Goal: Task Accomplishment & Management: Use online tool/utility

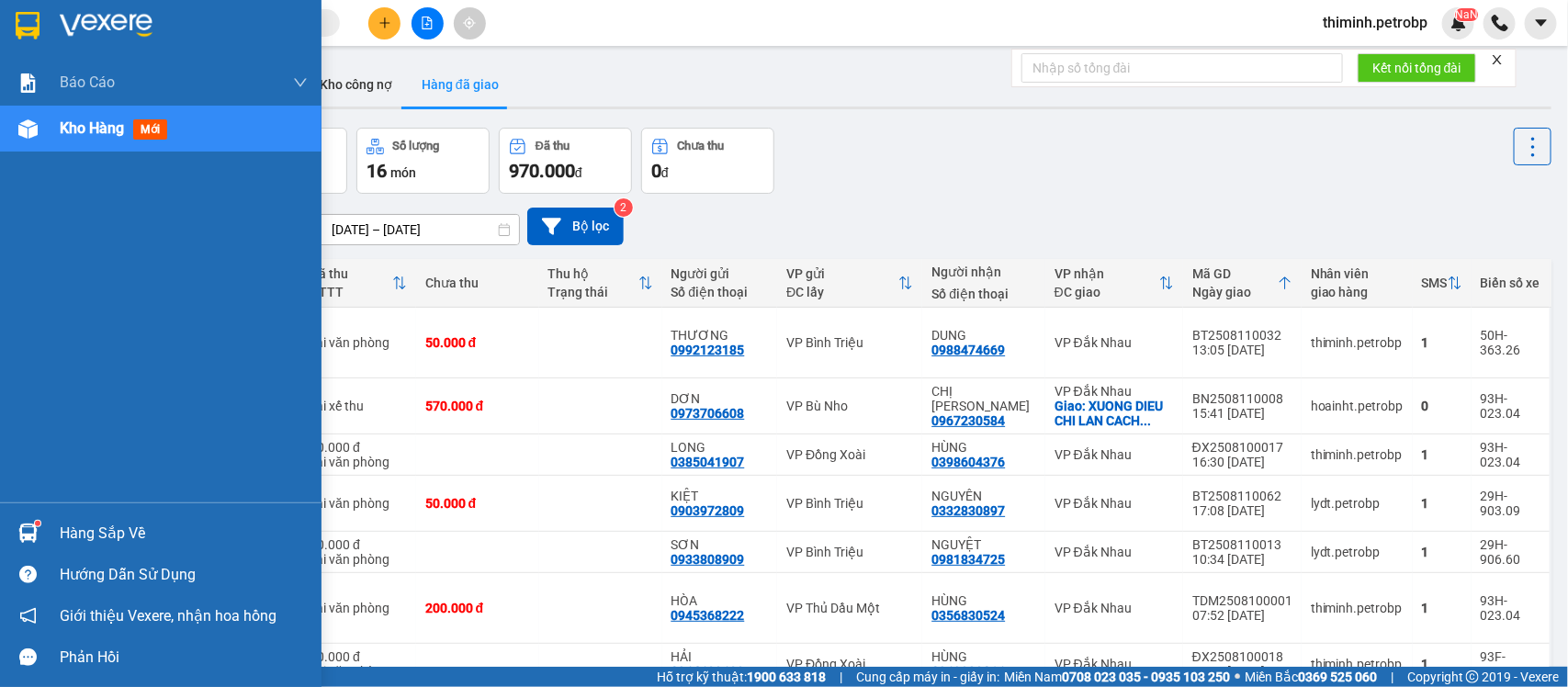
click at [46, 530] on div "Hàng sắp về" at bounding box center [160, 533] width 322 height 41
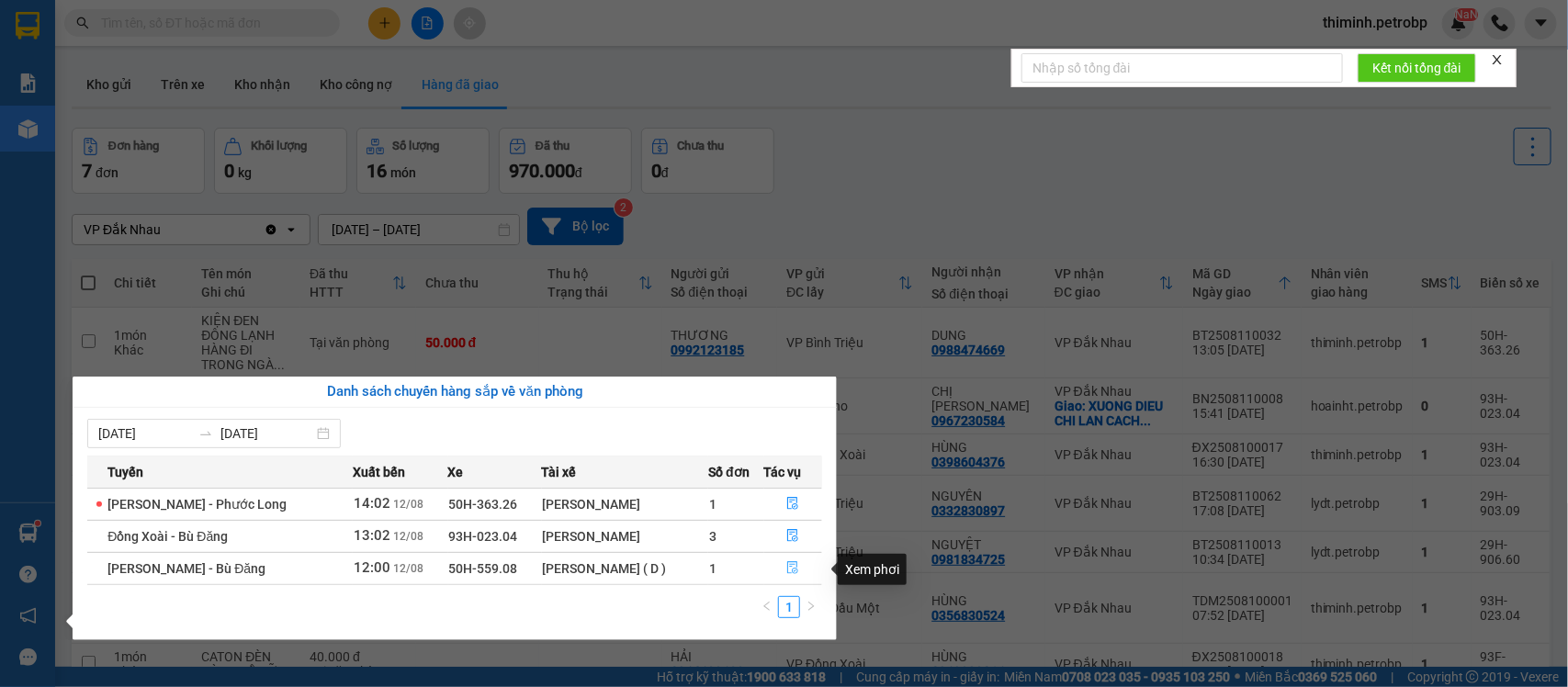
click at [786, 571] on icon "file-done" at bounding box center [792, 568] width 13 height 13
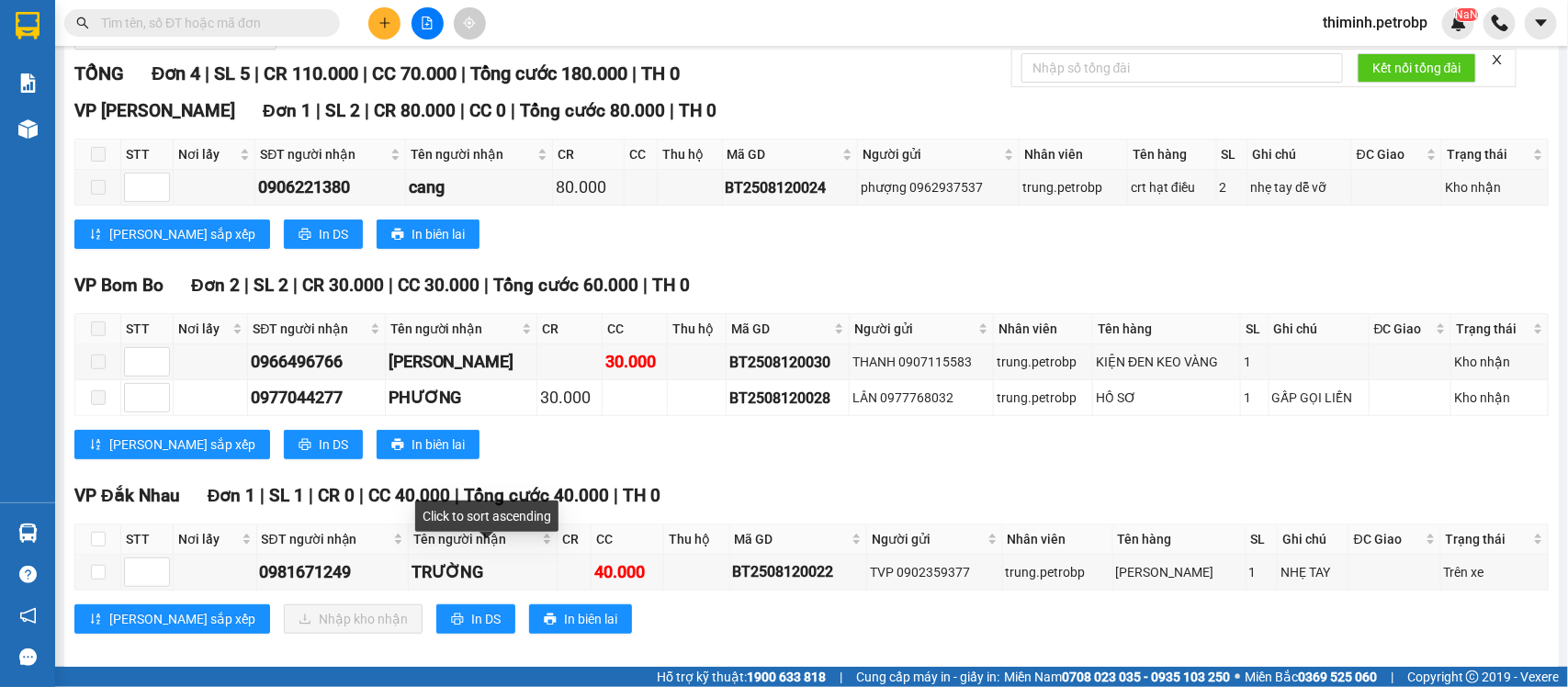
scroll to position [268, 0]
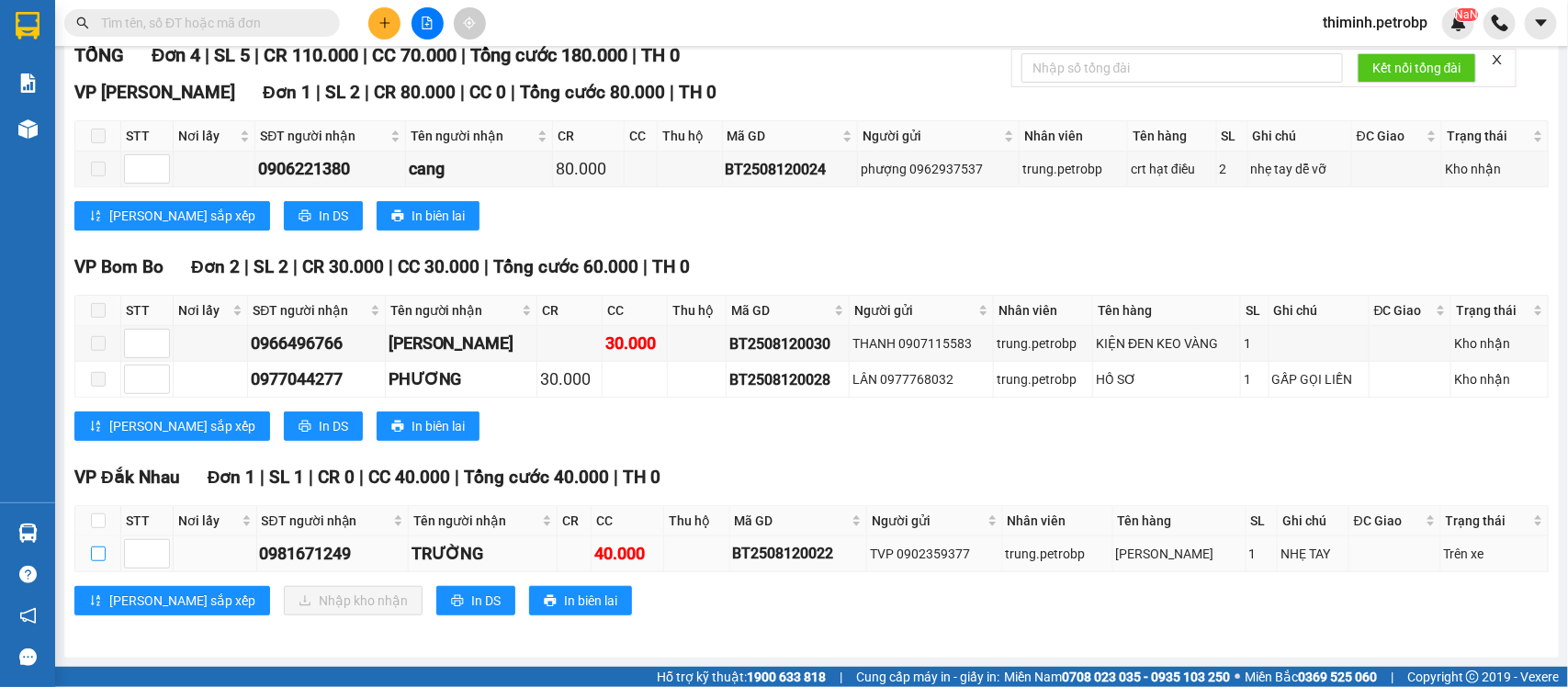
click at [98, 552] on input "checkbox" at bounding box center [99, 554] width 15 height 15
checkbox input "true"
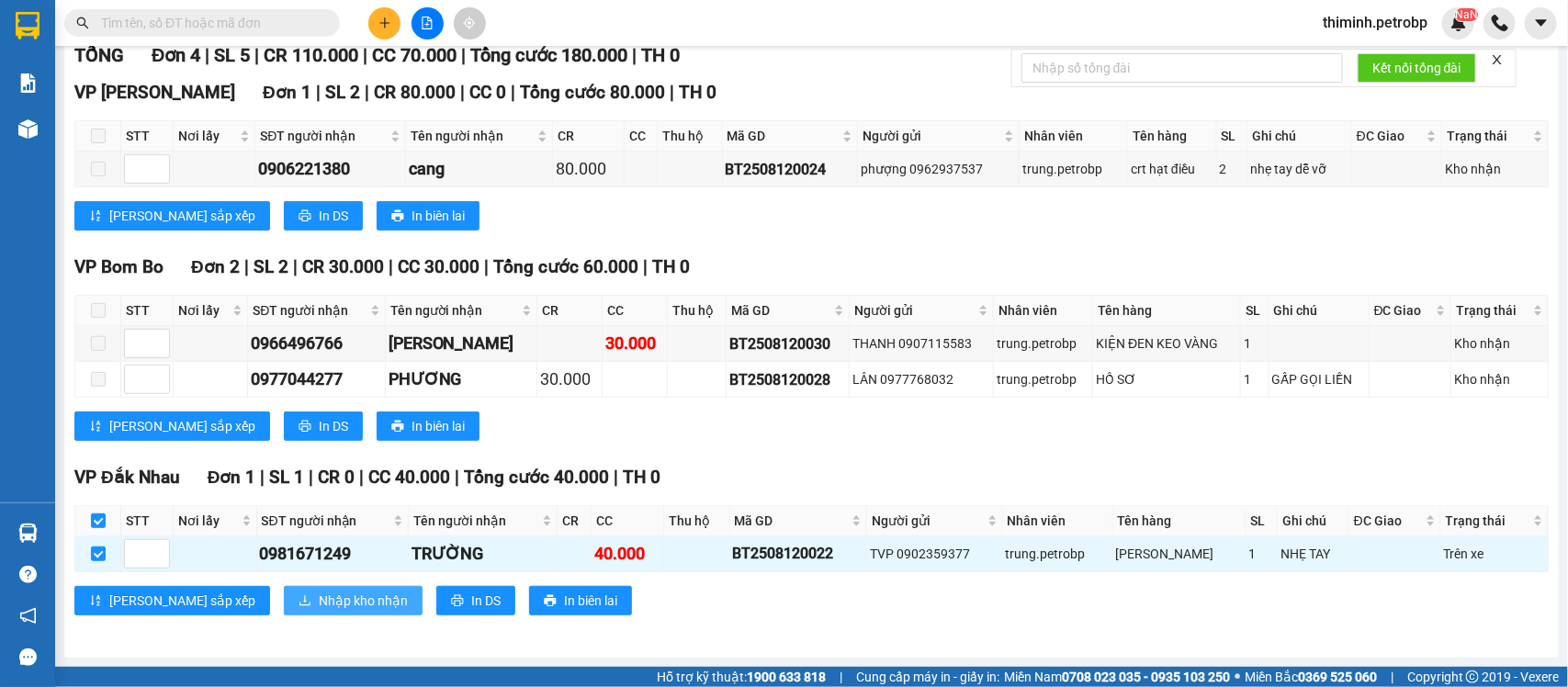
click at [319, 609] on span "Nhập kho nhận" at bounding box center [364, 601] width 89 height 21
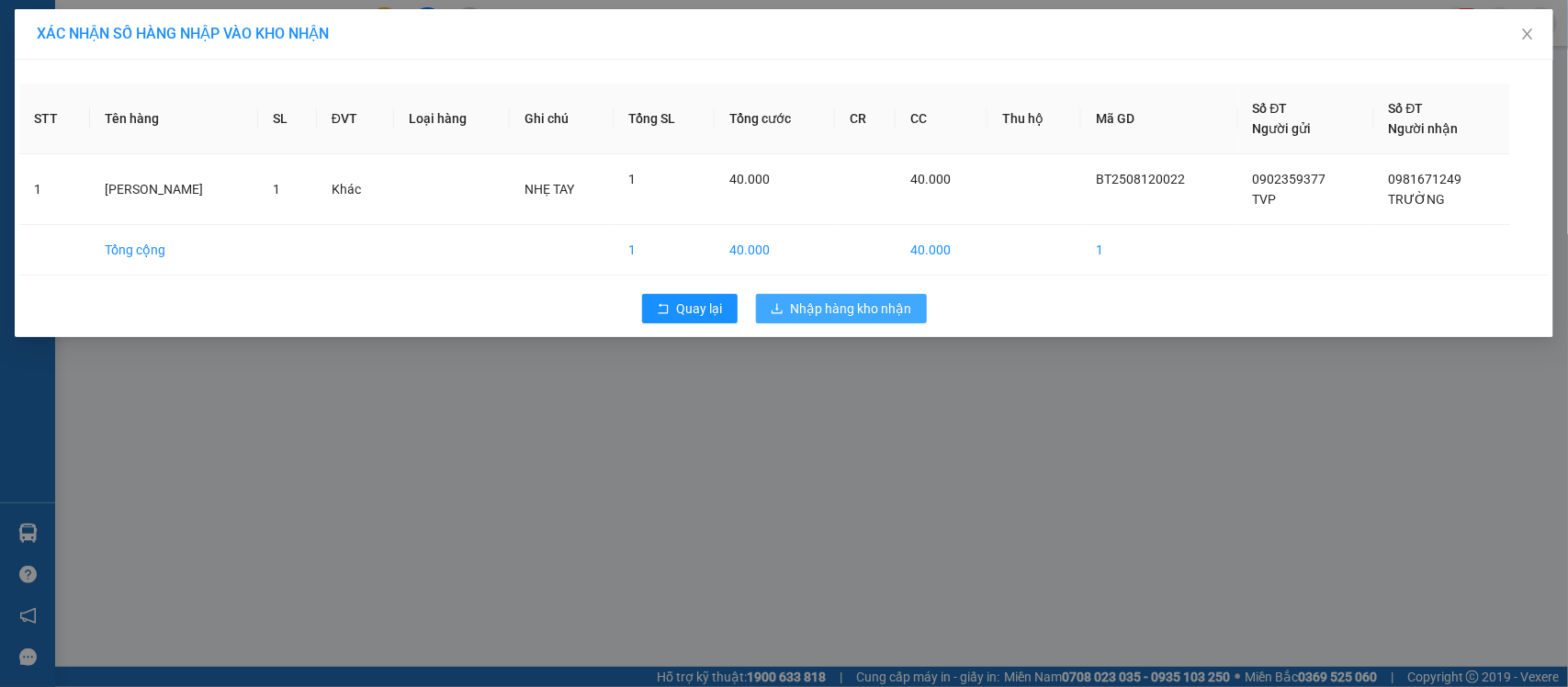
click at [822, 313] on span "Nhập hàng kho nhận" at bounding box center [851, 309] width 121 height 21
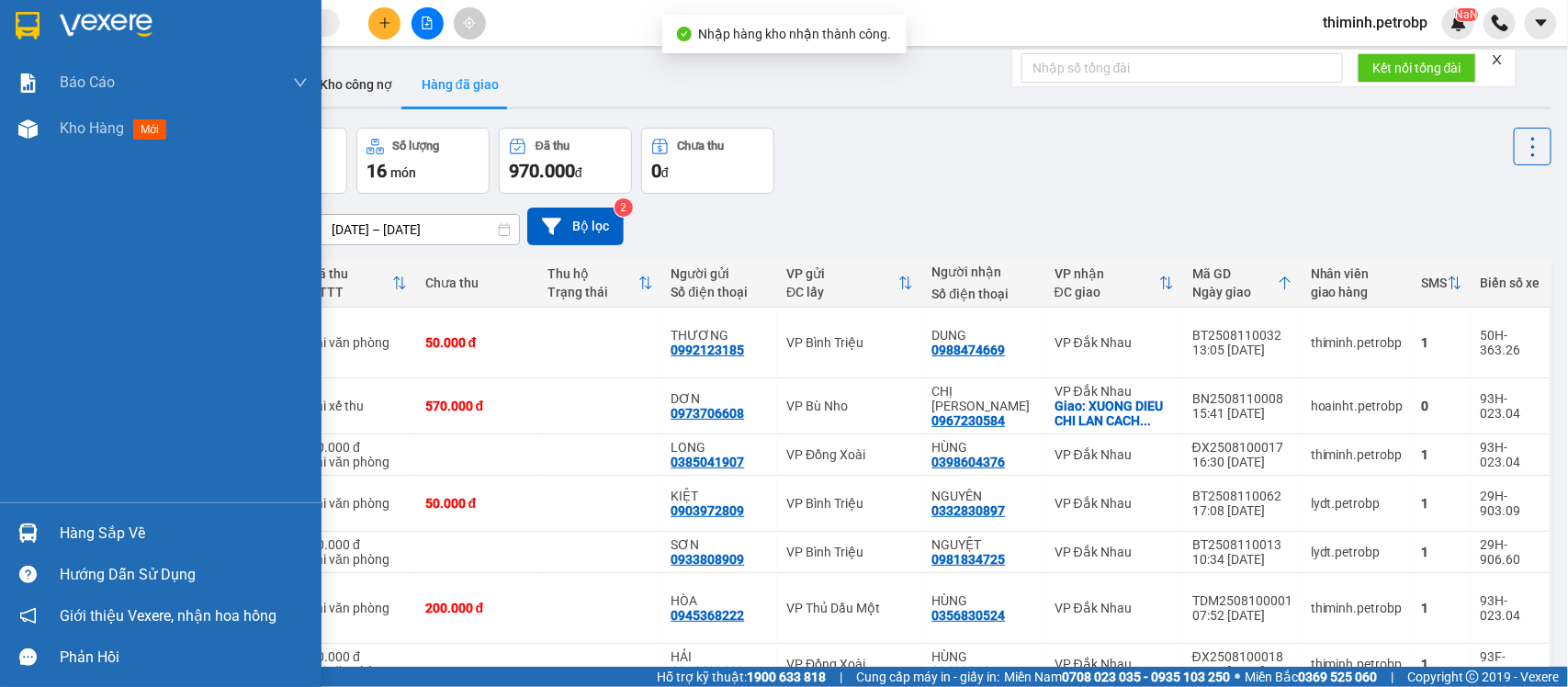
click at [94, 519] on div "Hàng sắp về" at bounding box center [160, 533] width 322 height 41
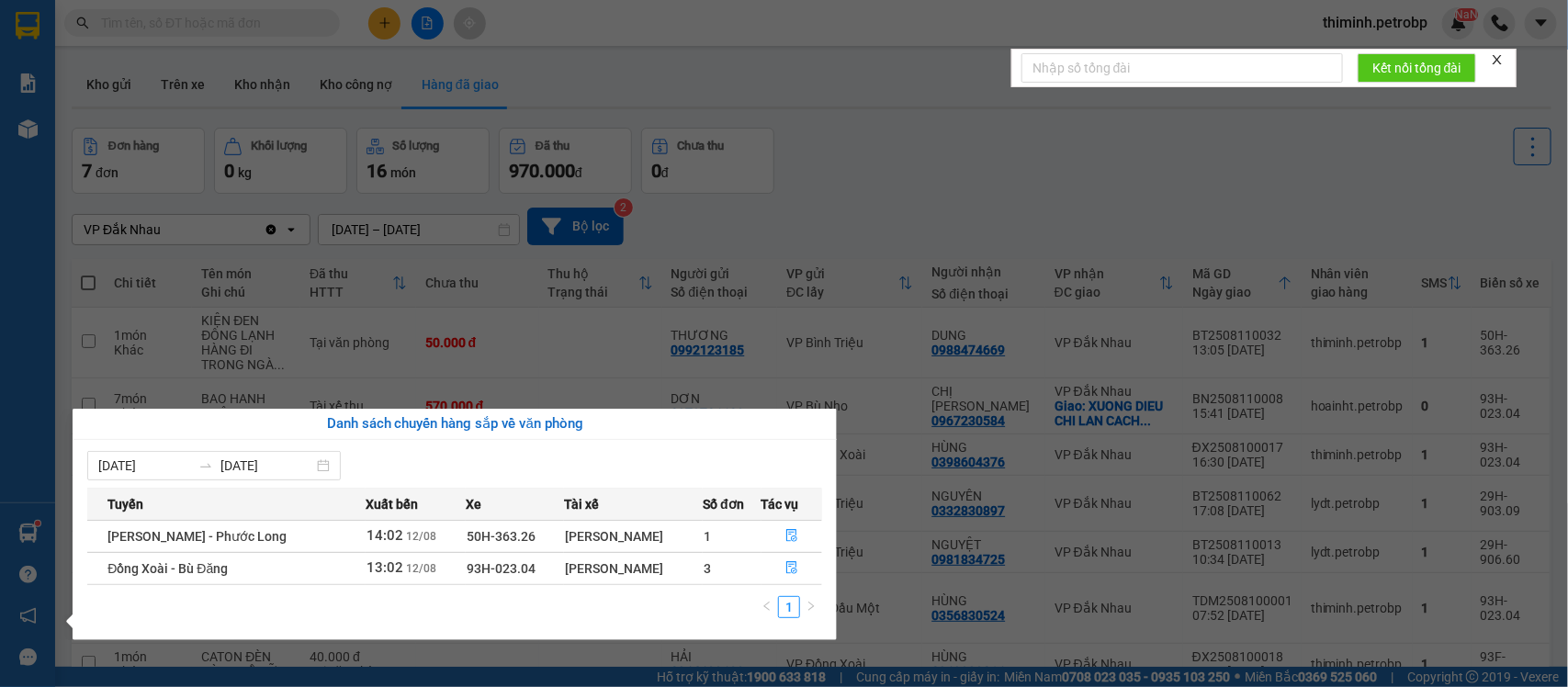
click at [880, 218] on section "Kết quả tìm kiếm ( 3 ) Bộ lọc Mã ĐH Trạng thái Món hàng Tổng cước Chưa cước Ngư…" at bounding box center [784, 343] width 1568 height 687
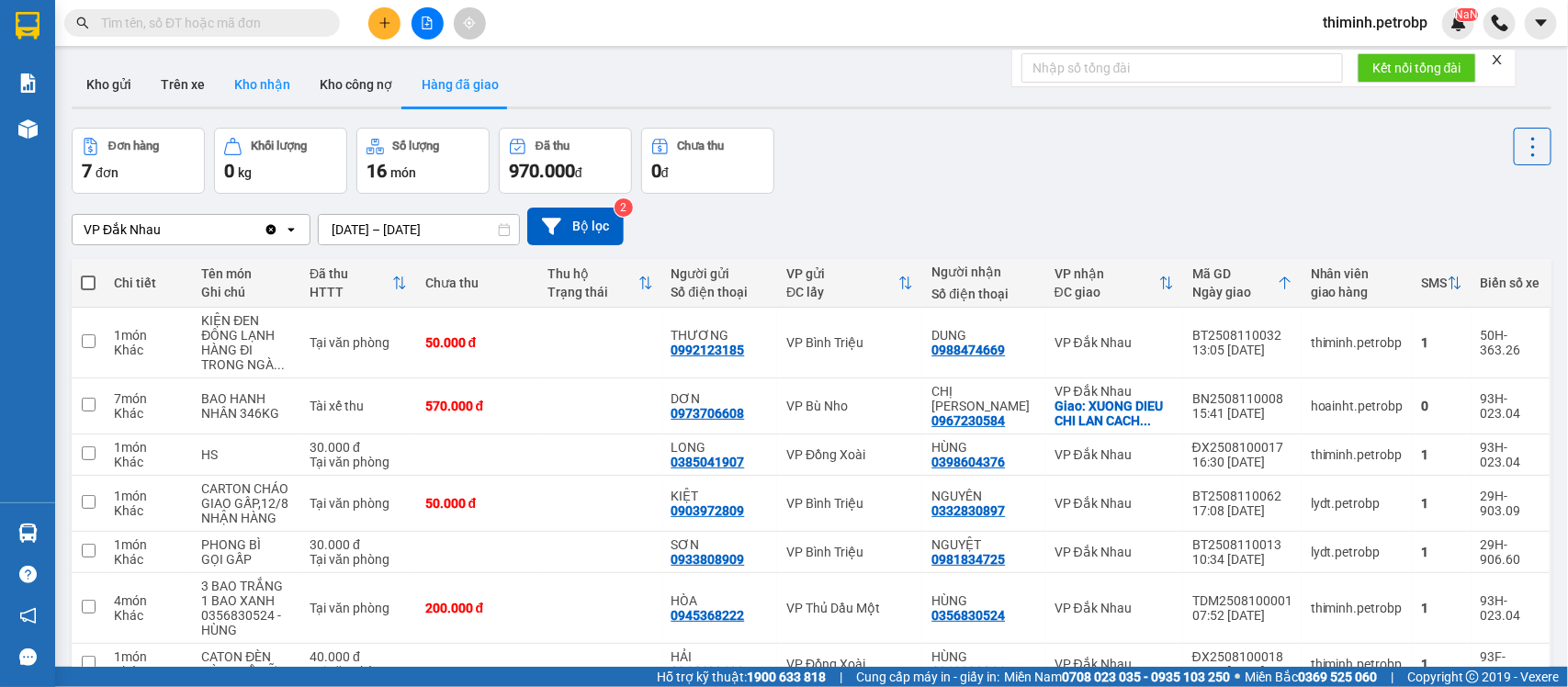
click at [290, 92] on button "Kho nhận" at bounding box center [262, 84] width 86 height 44
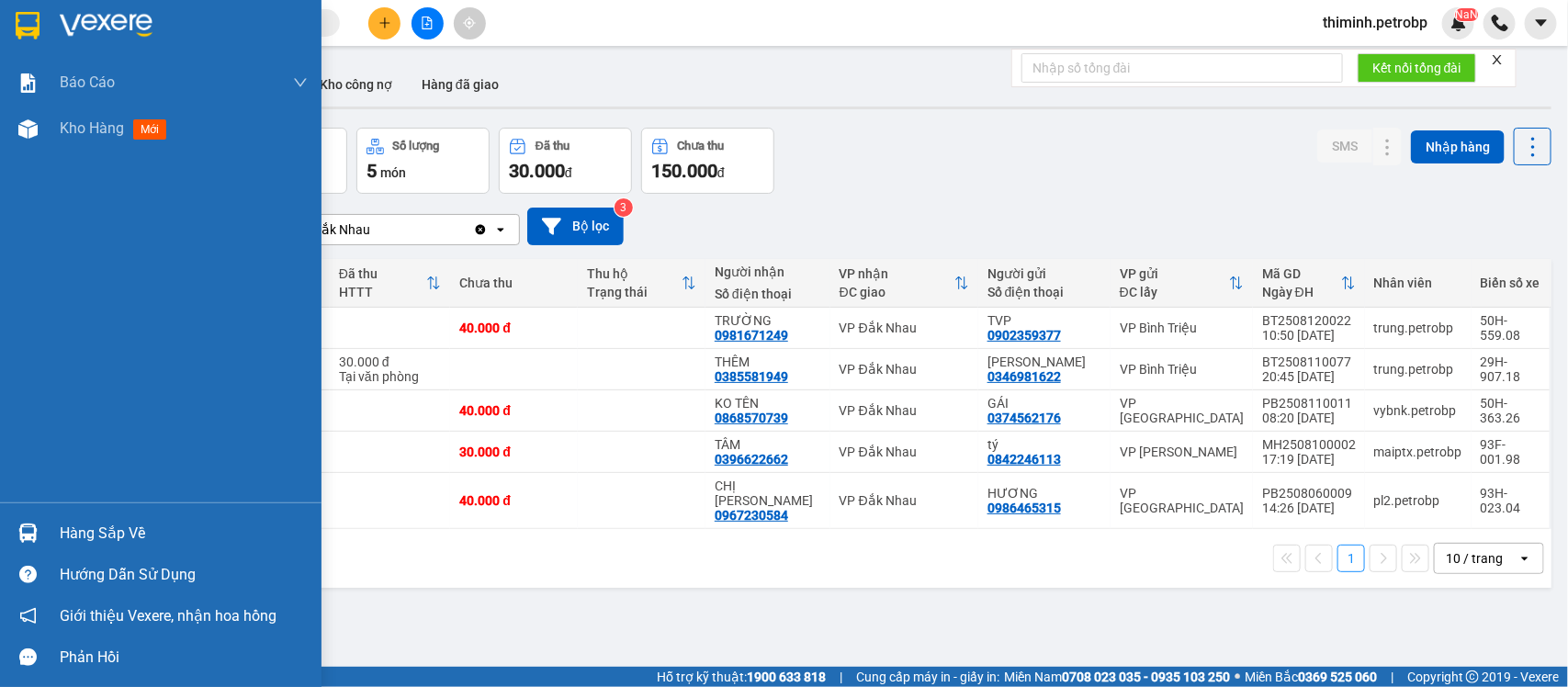
click at [129, 537] on div "Hàng sắp về" at bounding box center [184, 534] width 248 height 28
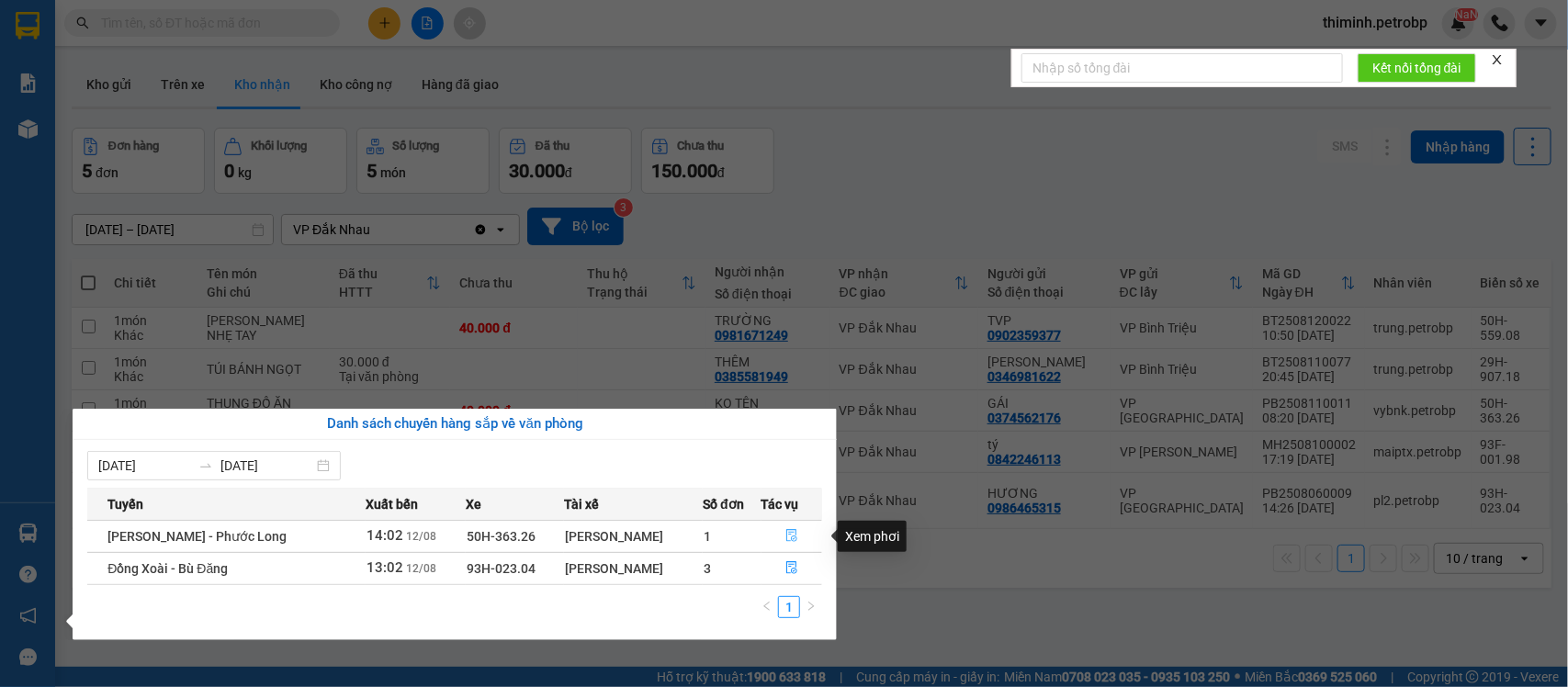
click at [786, 538] on icon "file-done" at bounding box center [791, 536] width 11 height 13
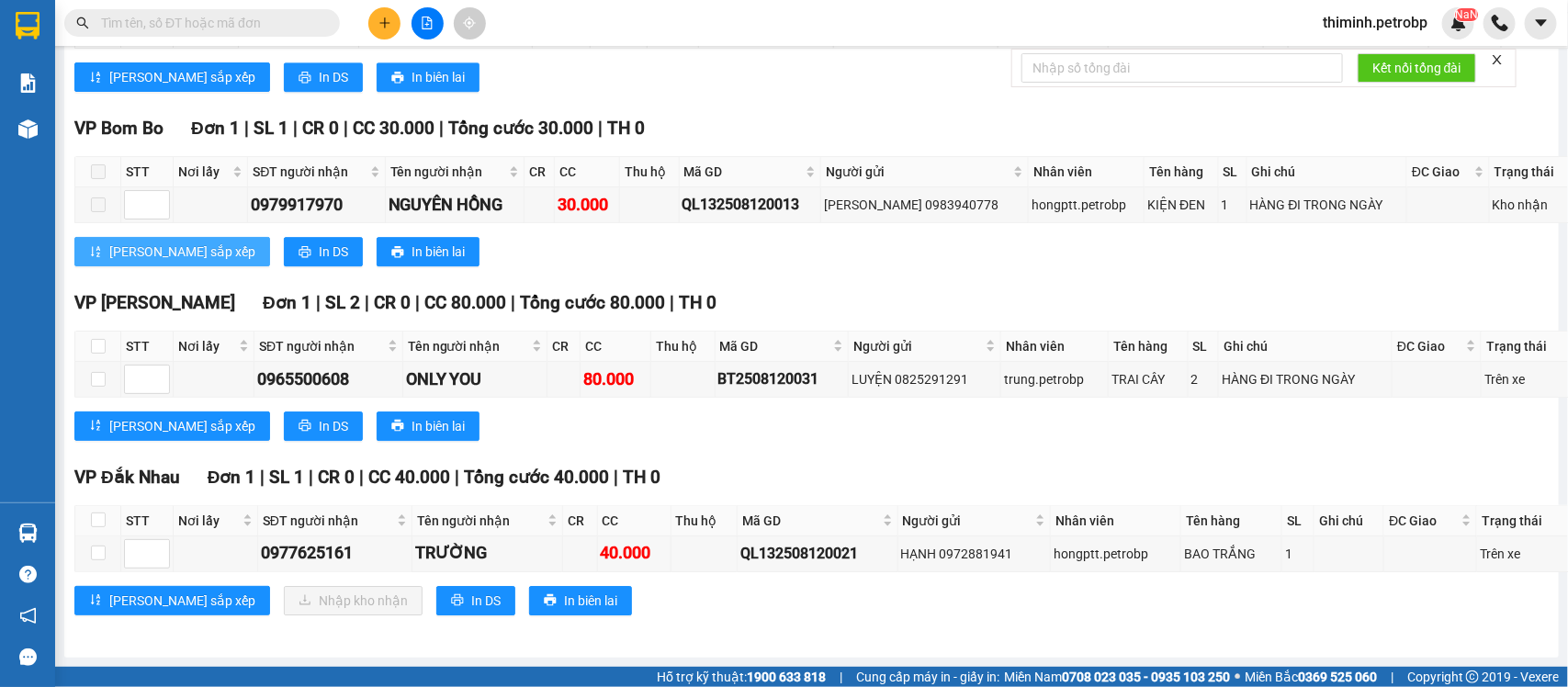
scroll to position [6371, 0]
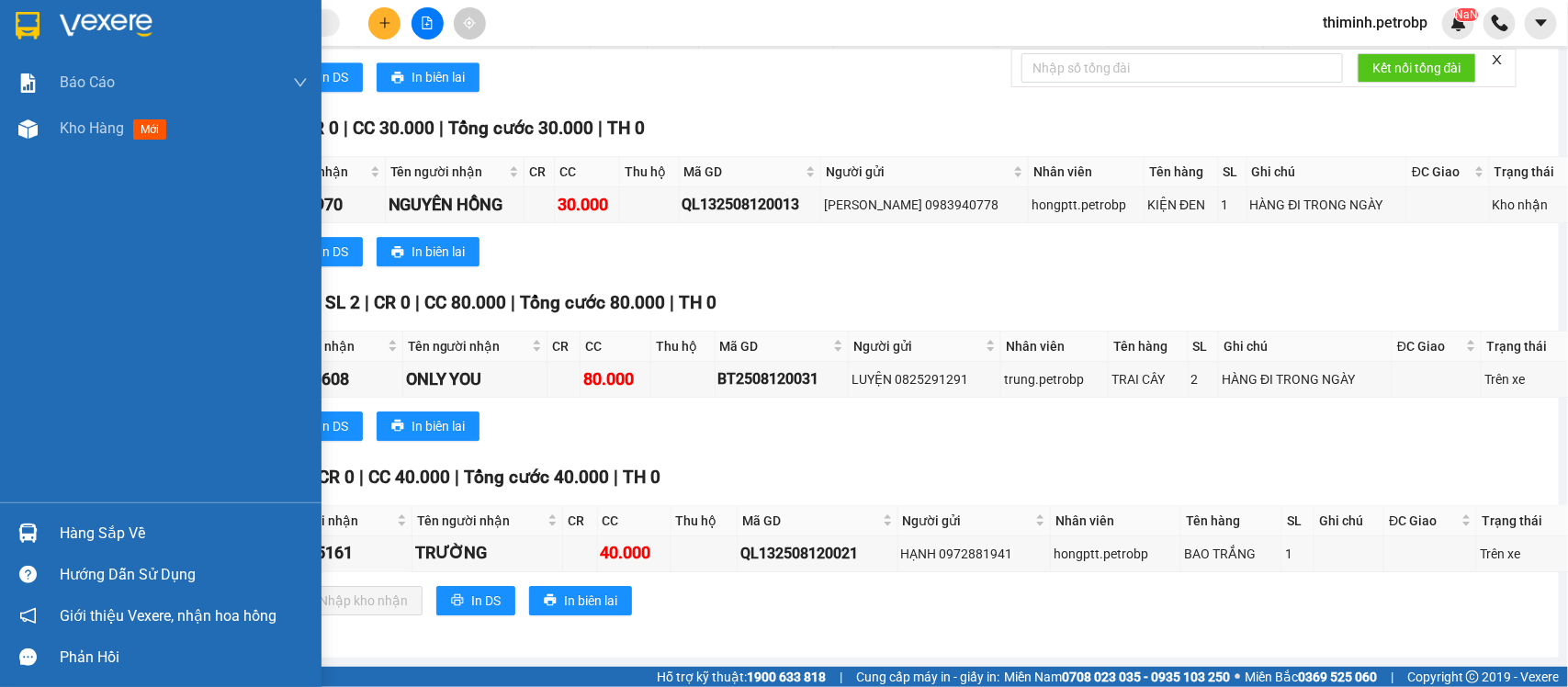
click at [32, 529] on img at bounding box center [28, 533] width 20 height 20
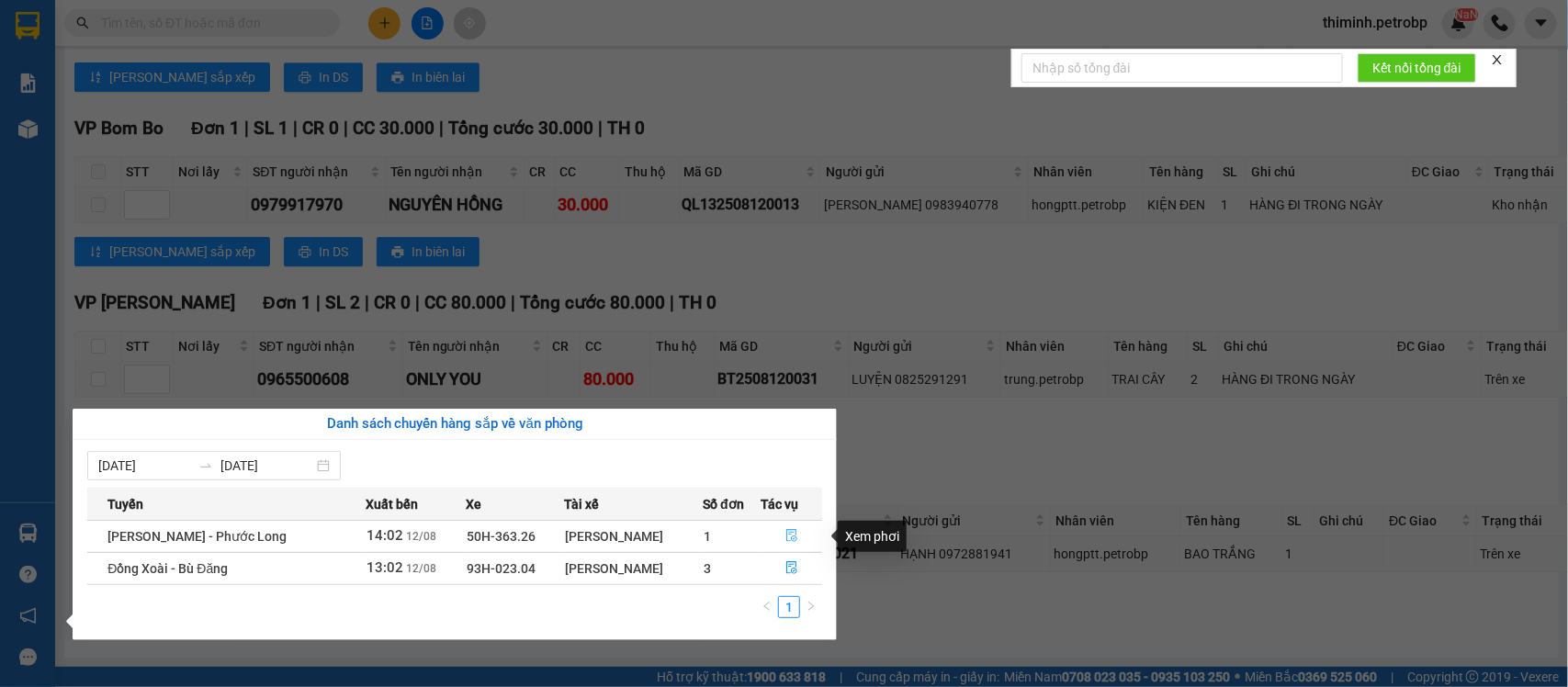
click at [791, 533] on icon "file-done" at bounding box center [791, 536] width 11 height 13
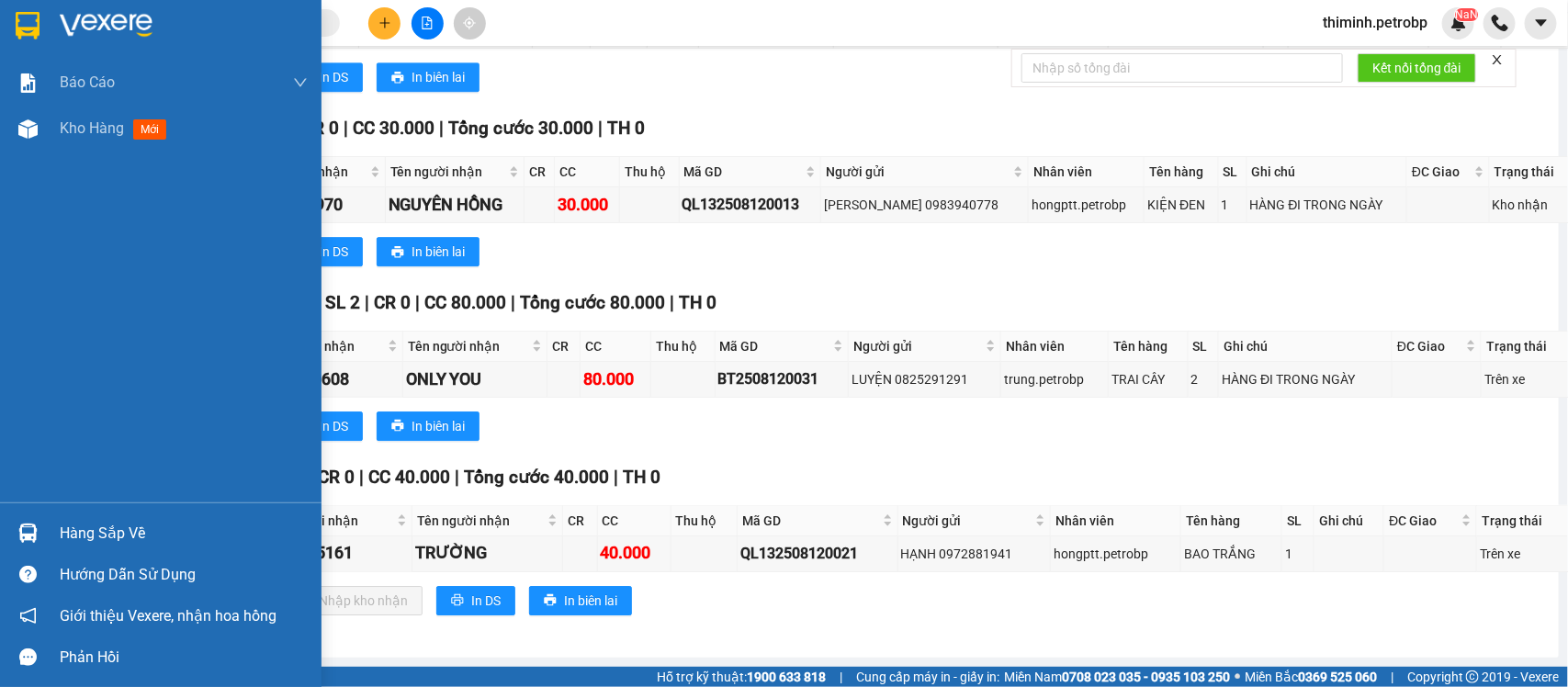
click at [69, 517] on div "Hàng sắp về" at bounding box center [160, 533] width 322 height 41
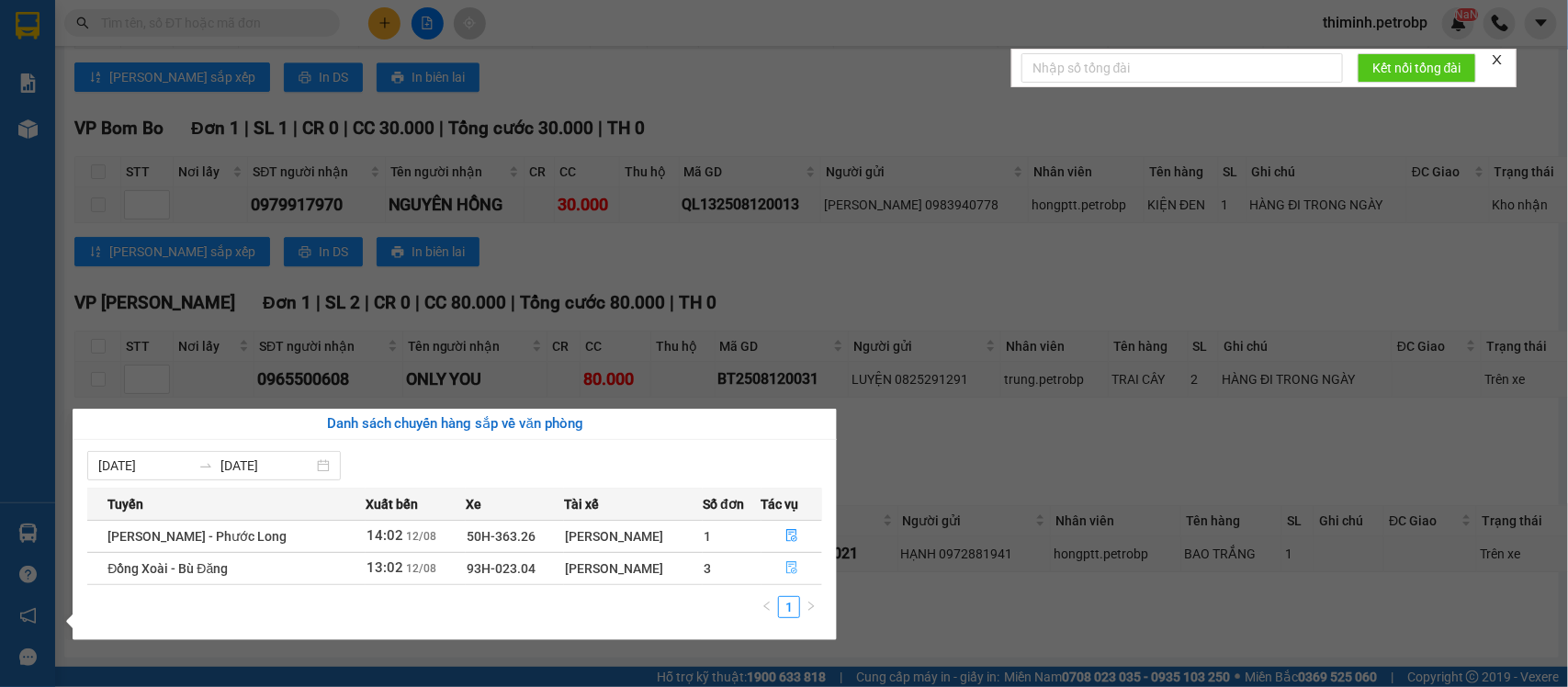
click at [794, 570] on icon "file-done" at bounding box center [791, 568] width 13 height 13
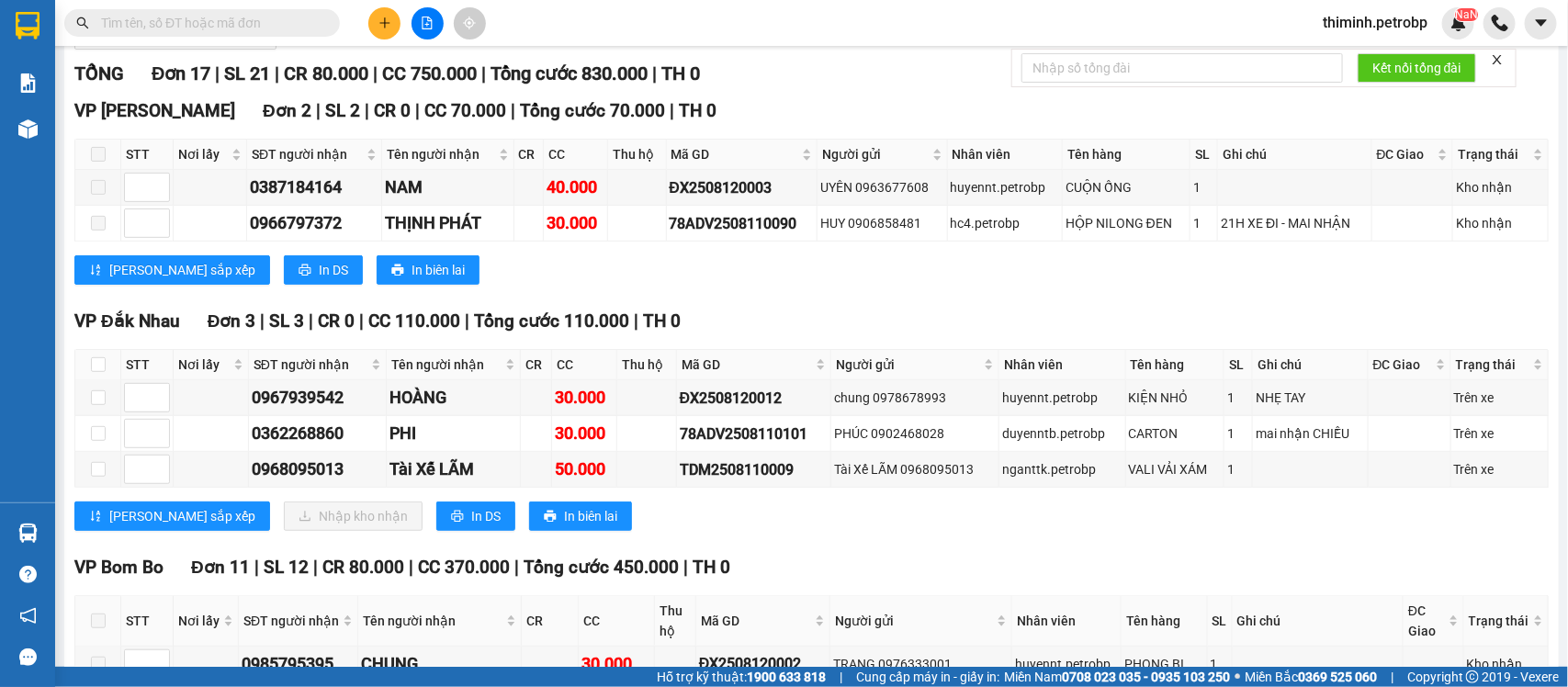
scroll to position [345, 0]
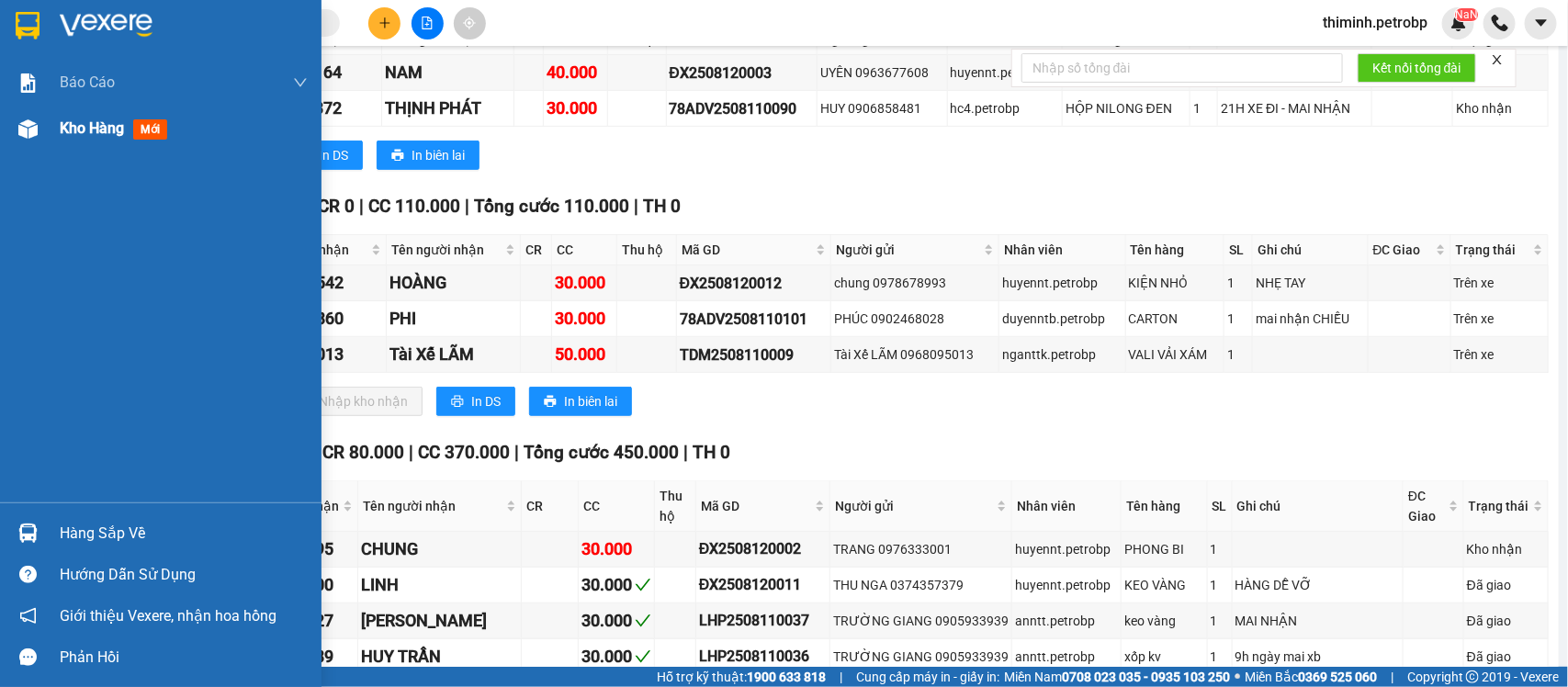
click at [139, 138] on span "mới" at bounding box center [150, 130] width 34 height 21
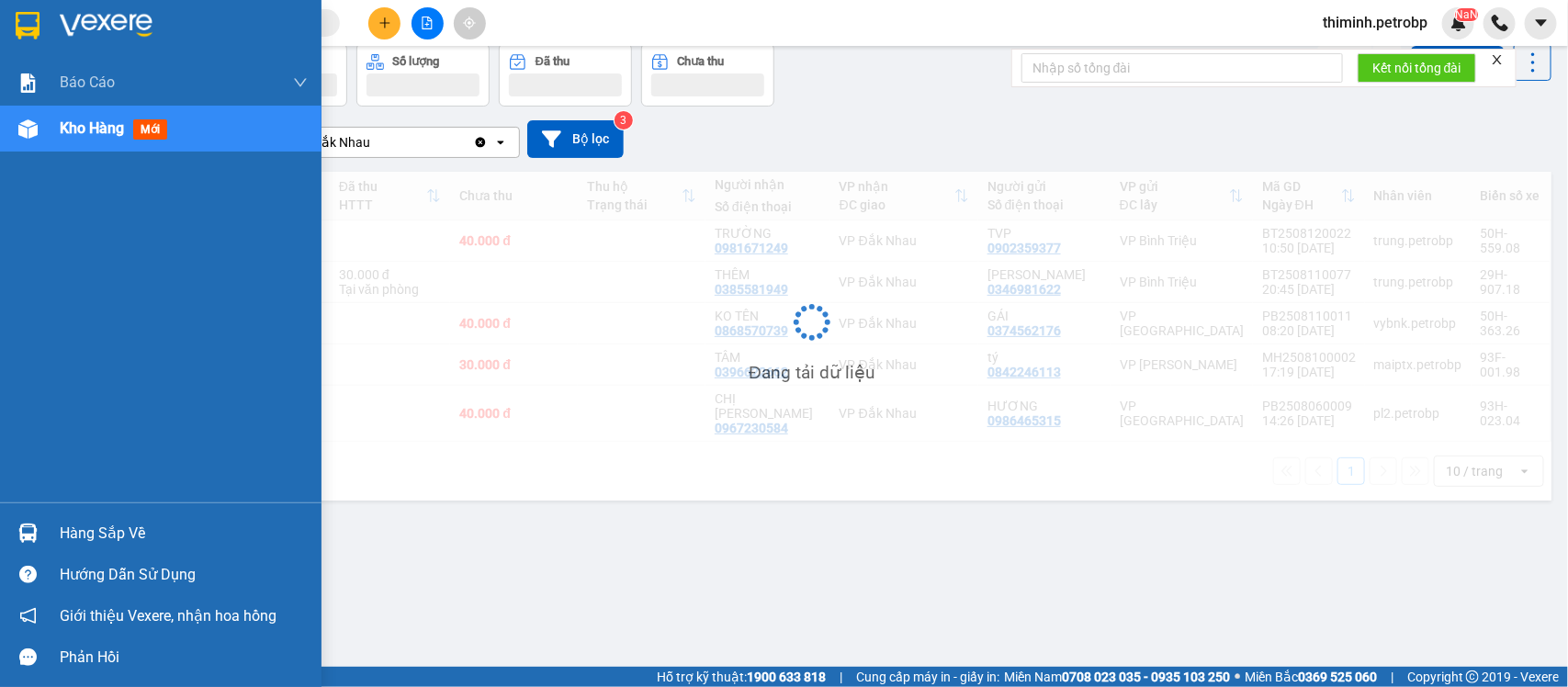
scroll to position [85, 0]
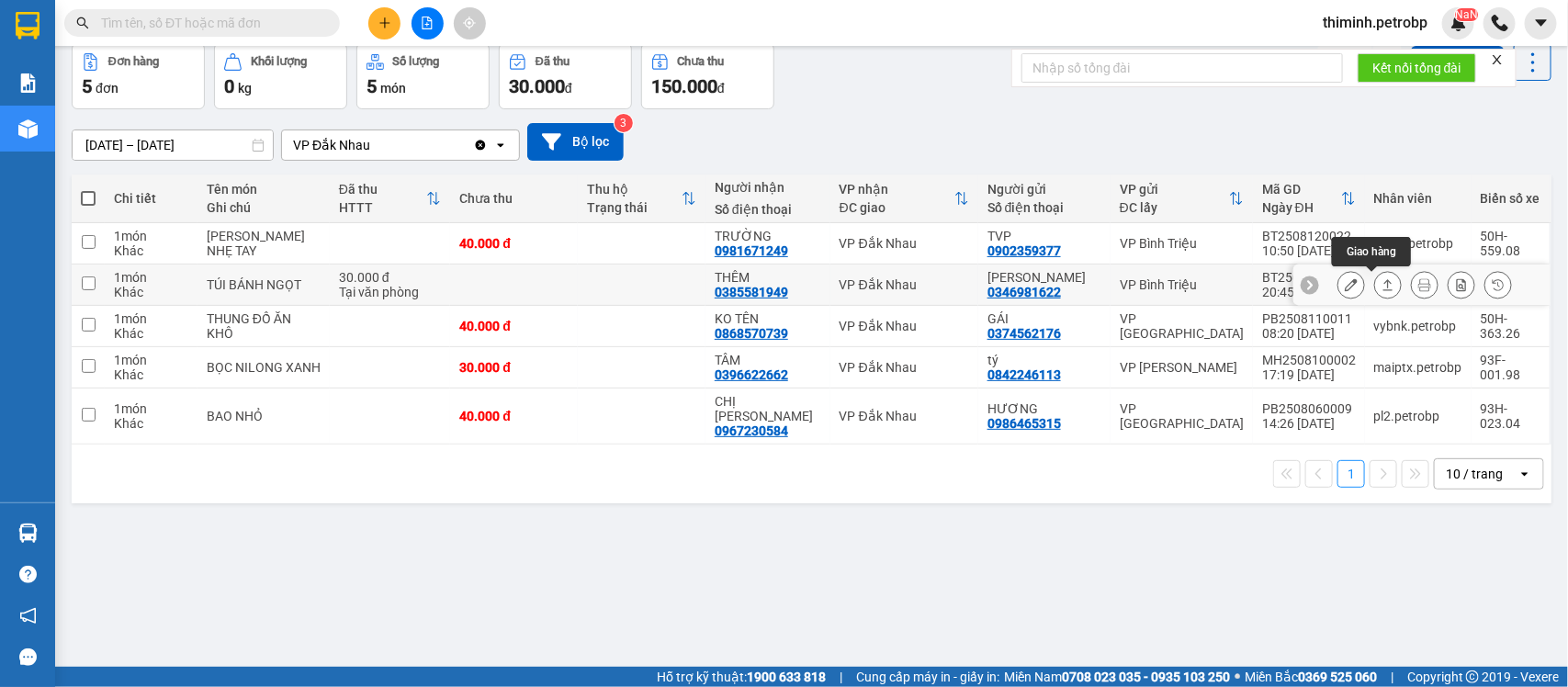
click at [1382, 289] on icon at bounding box center [1388, 285] width 13 height 13
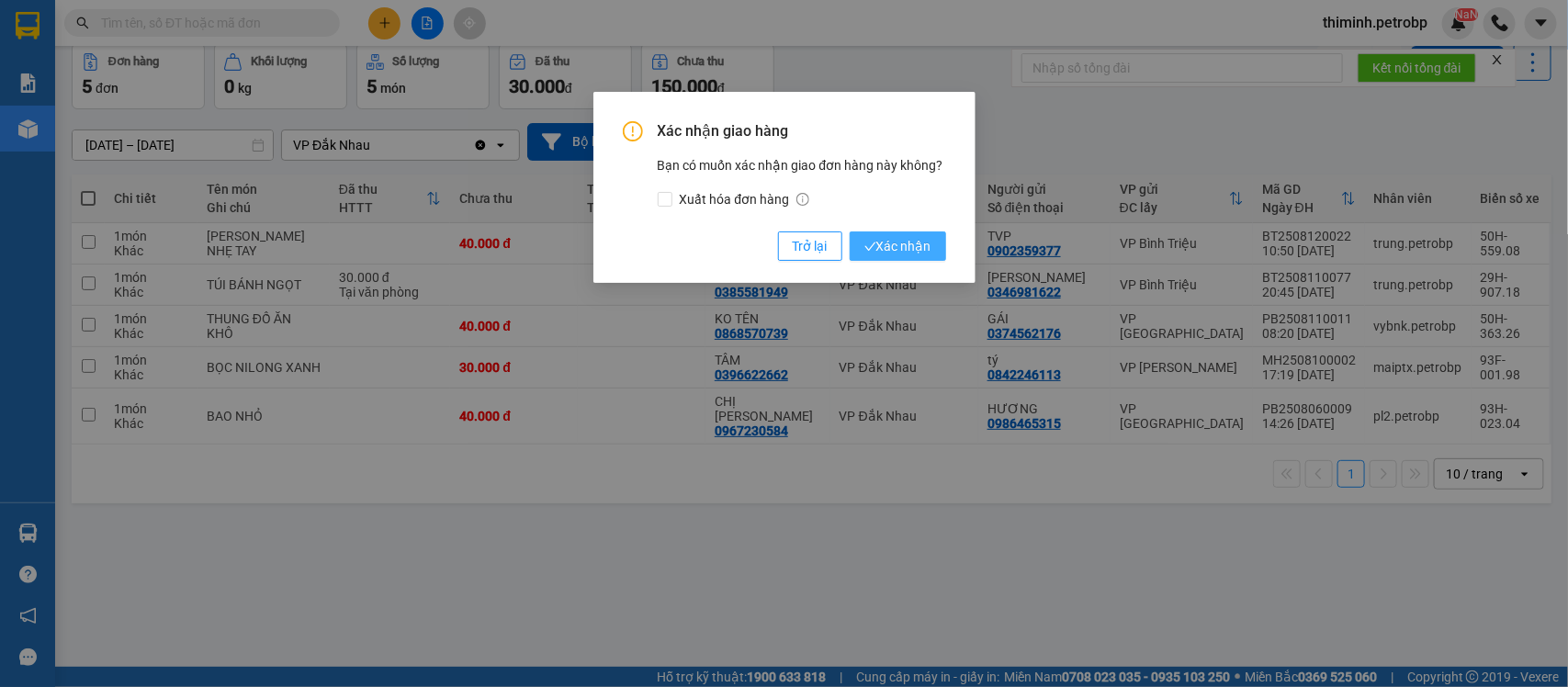
click at [903, 244] on span "Xác nhận" at bounding box center [898, 246] width 67 height 21
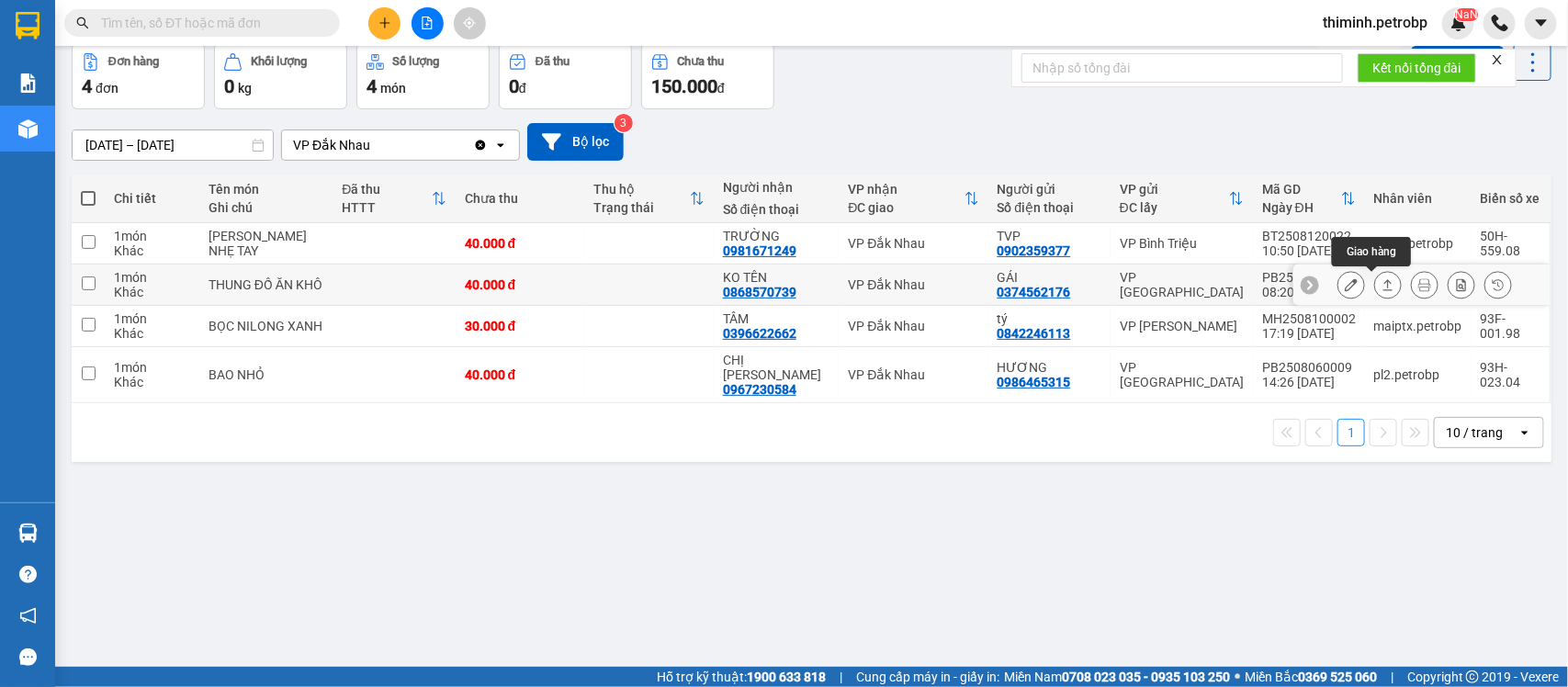
click at [1383, 287] on icon at bounding box center [1388, 285] width 10 height 11
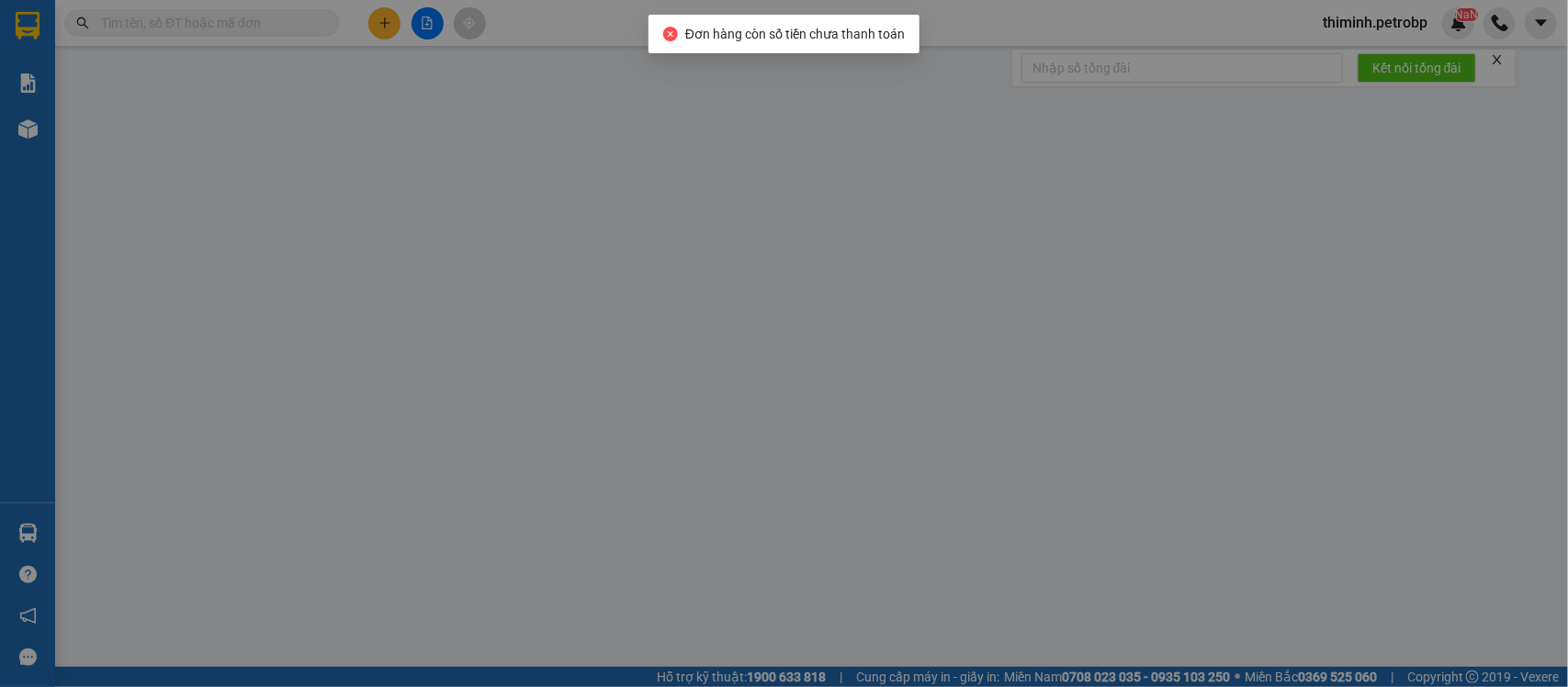
type input "0374562176"
type input "GÁI"
type input "0868570739"
type input "KO TÊN"
type input "40.000"
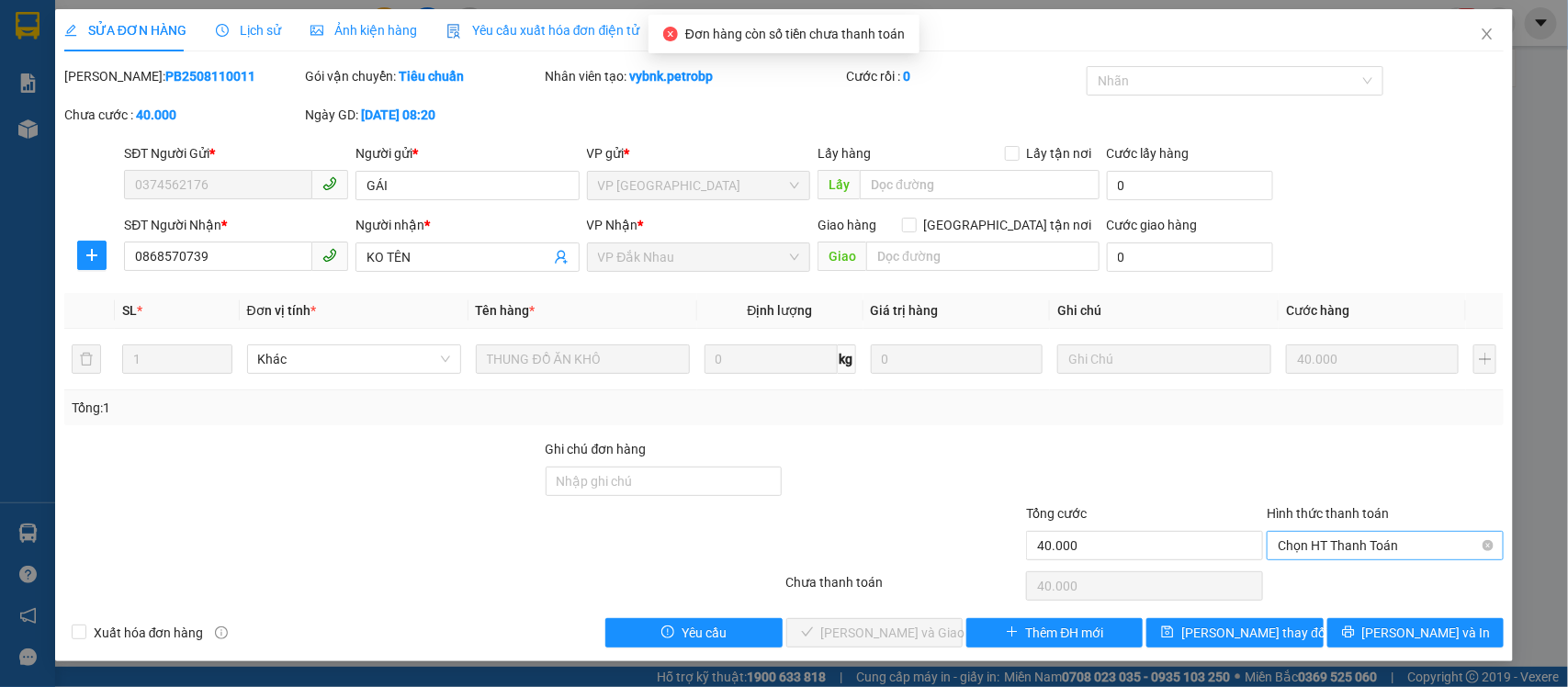
click at [1360, 534] on span "Chọn HT Thanh Toán" at bounding box center [1385, 546] width 215 height 28
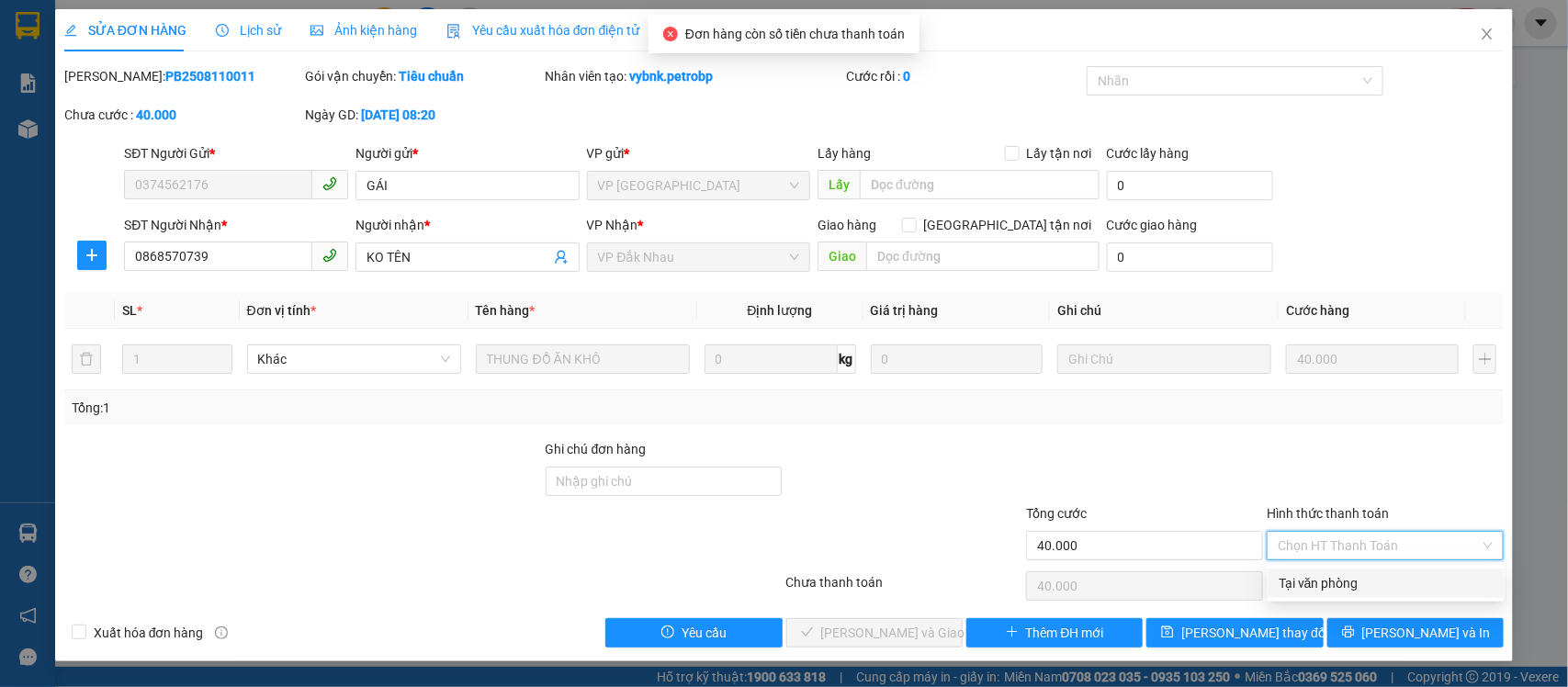
click at [1338, 584] on div "Tại văn phòng" at bounding box center [1386, 584] width 215 height 21
type input "0"
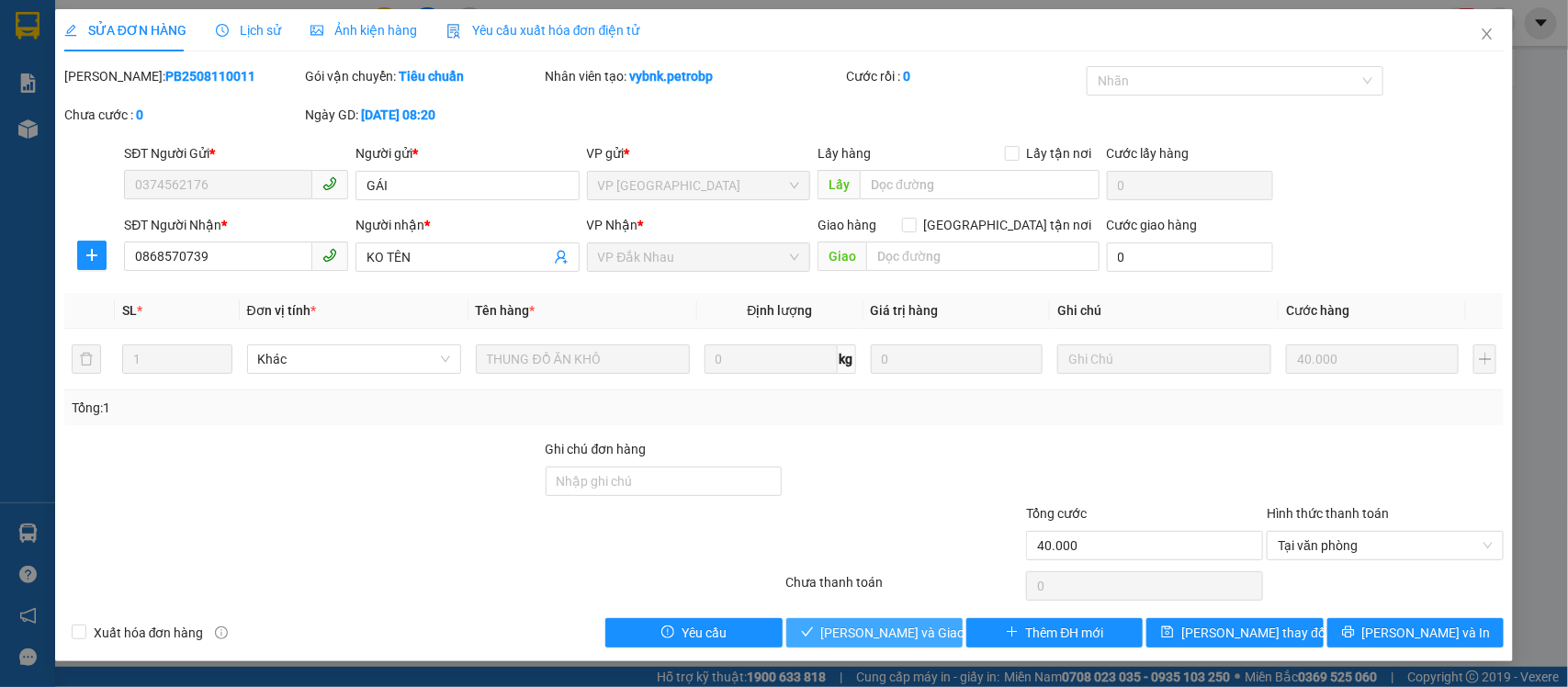
click at [898, 640] on span "[PERSON_NAME] và Giao hàng" at bounding box center [909, 633] width 176 height 21
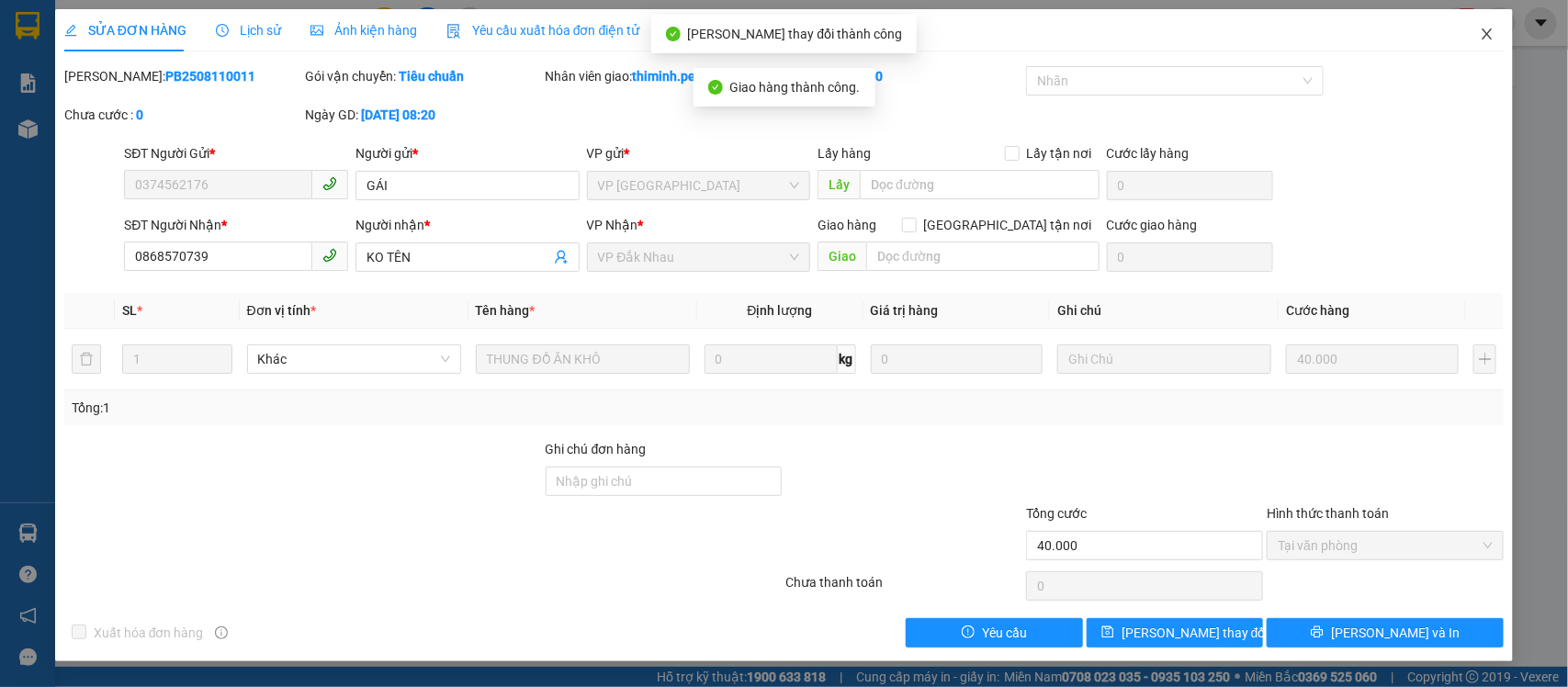
click at [1489, 33] on icon "close" at bounding box center [1487, 34] width 10 height 11
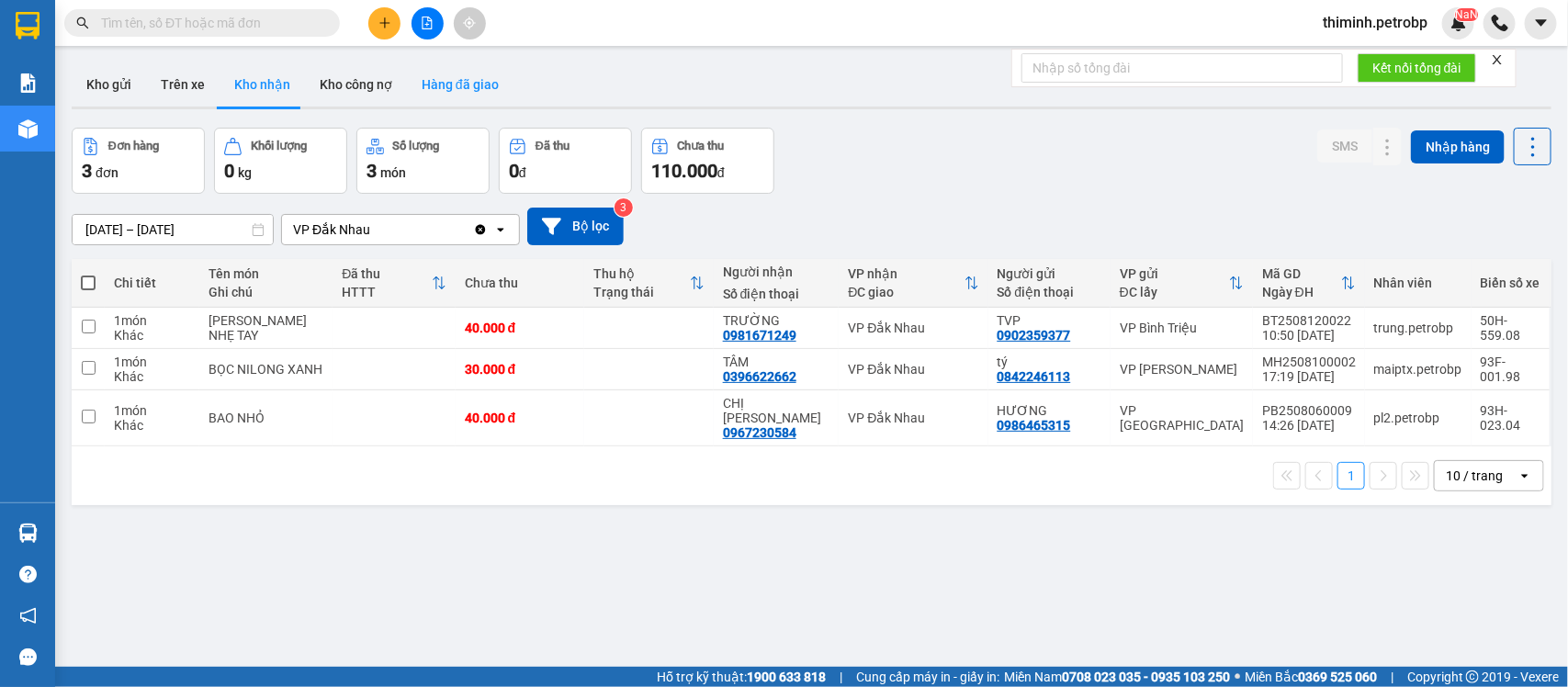
click at [458, 69] on button "Hàng đã giao" at bounding box center [461, 84] width 106 height 44
